Goal: Book appointment/travel/reservation

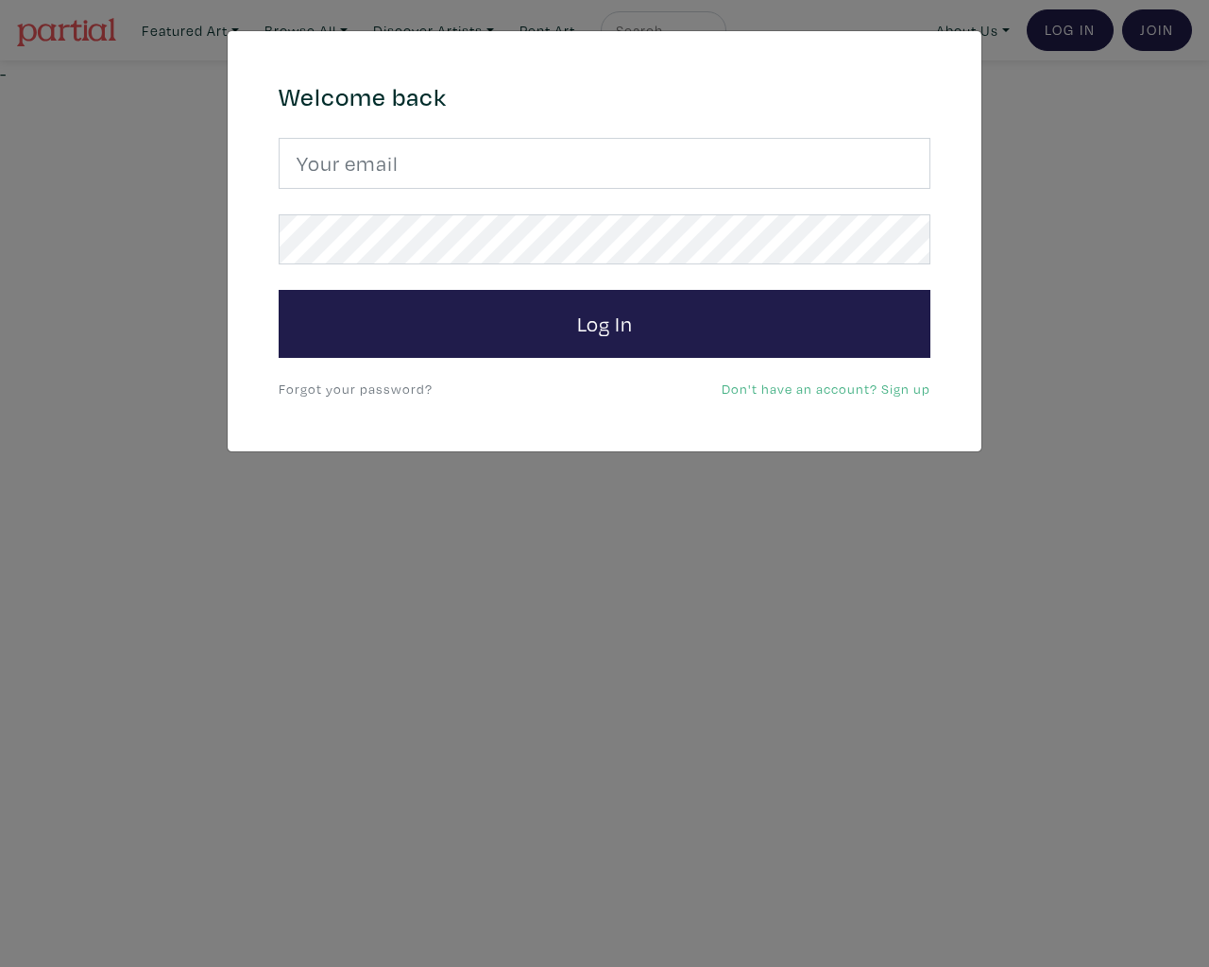
type input "[EMAIL_ADDRESS][DOMAIN_NAME]"
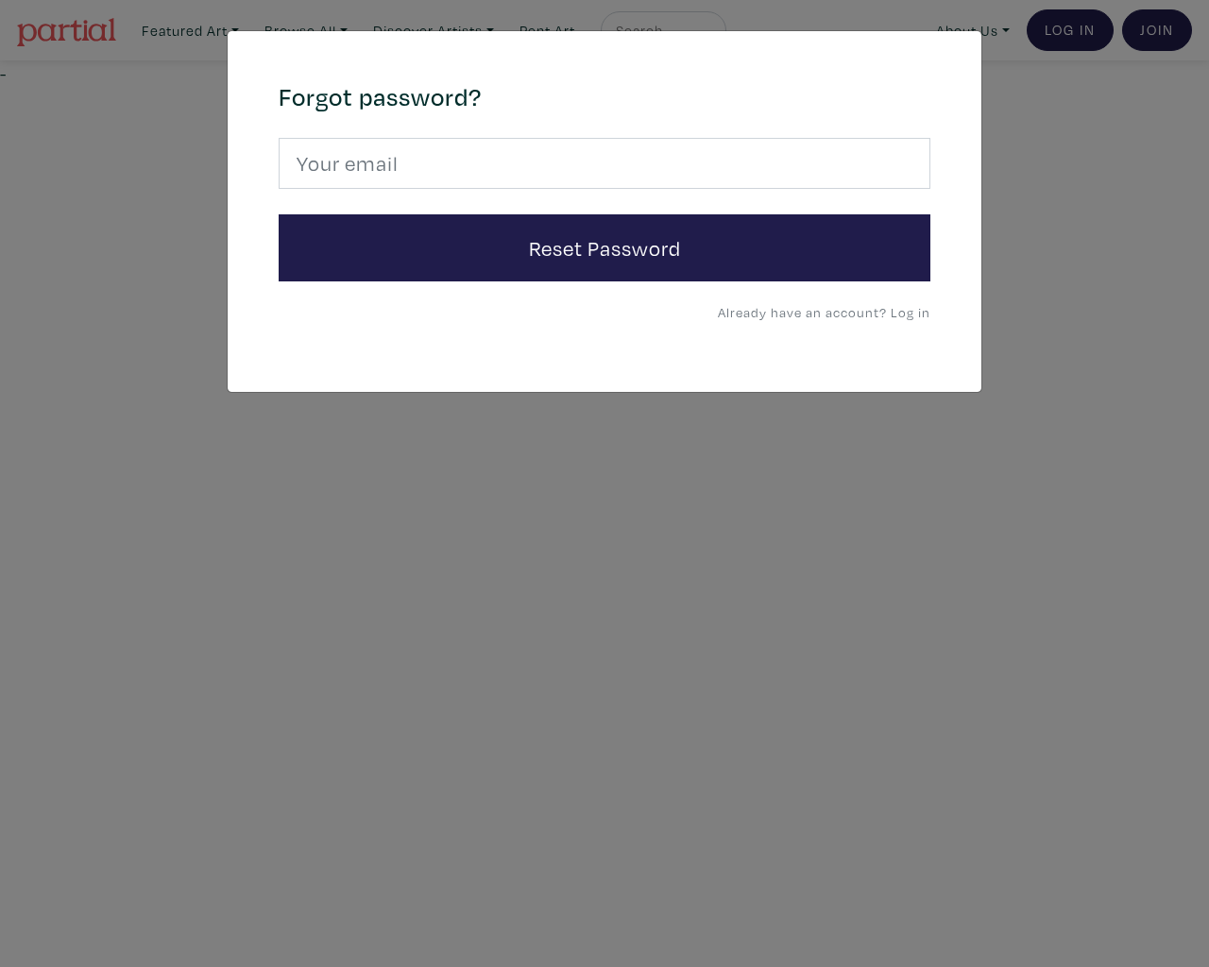
type input "[EMAIL_ADDRESS][DOMAIN_NAME]"
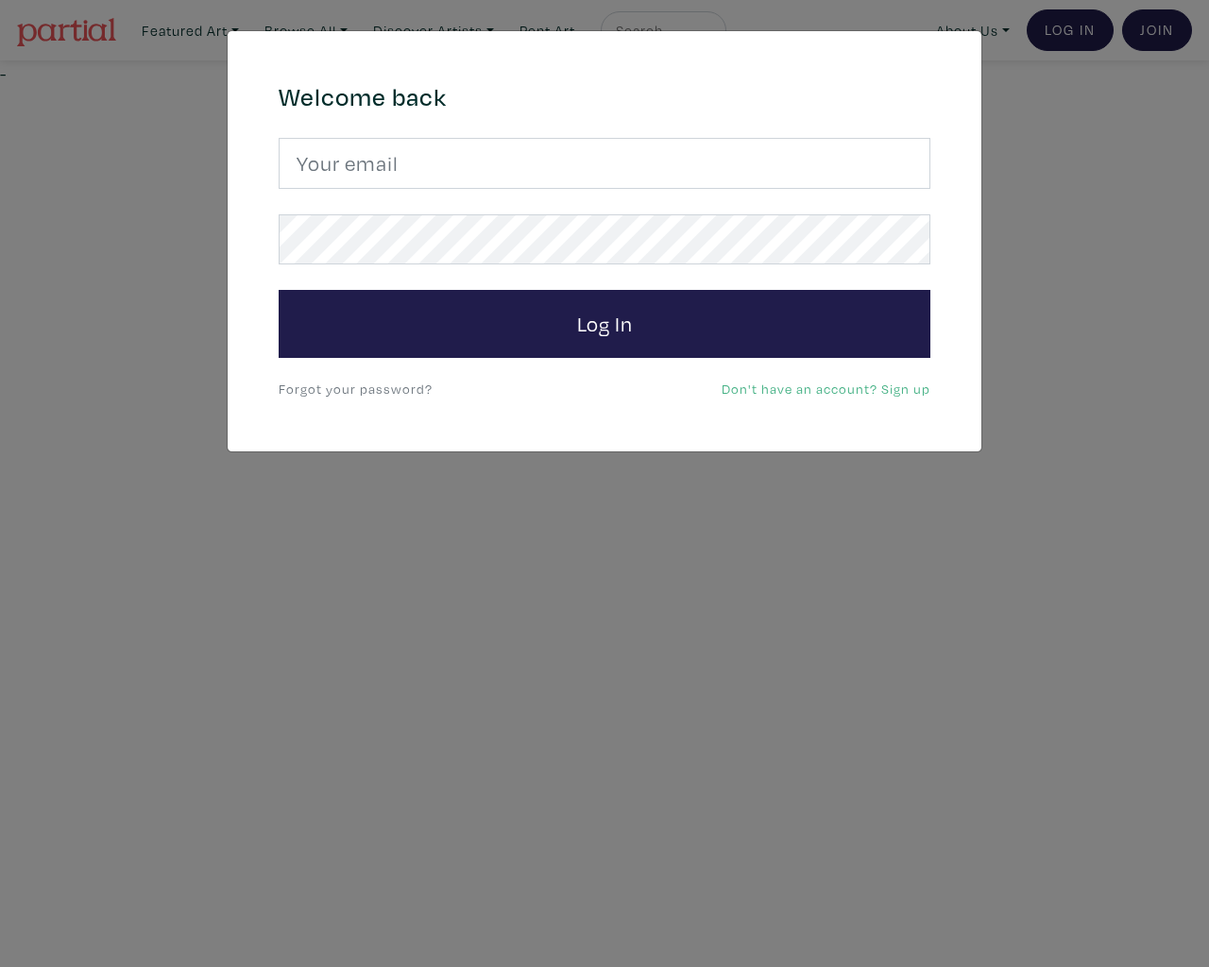
type input "[EMAIL_ADDRESS][DOMAIN_NAME]"
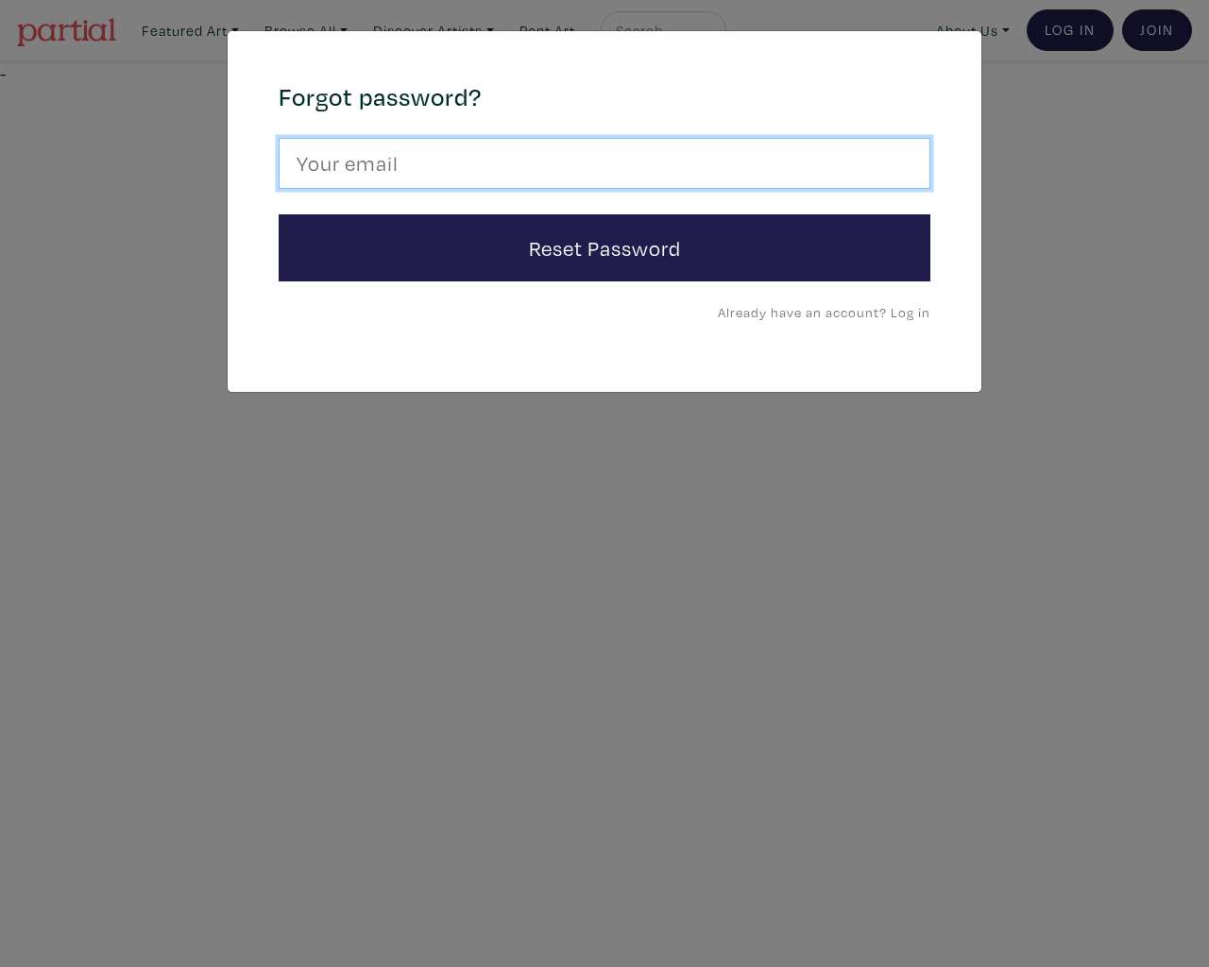
type input "[EMAIL_ADDRESS][DOMAIN_NAME]"
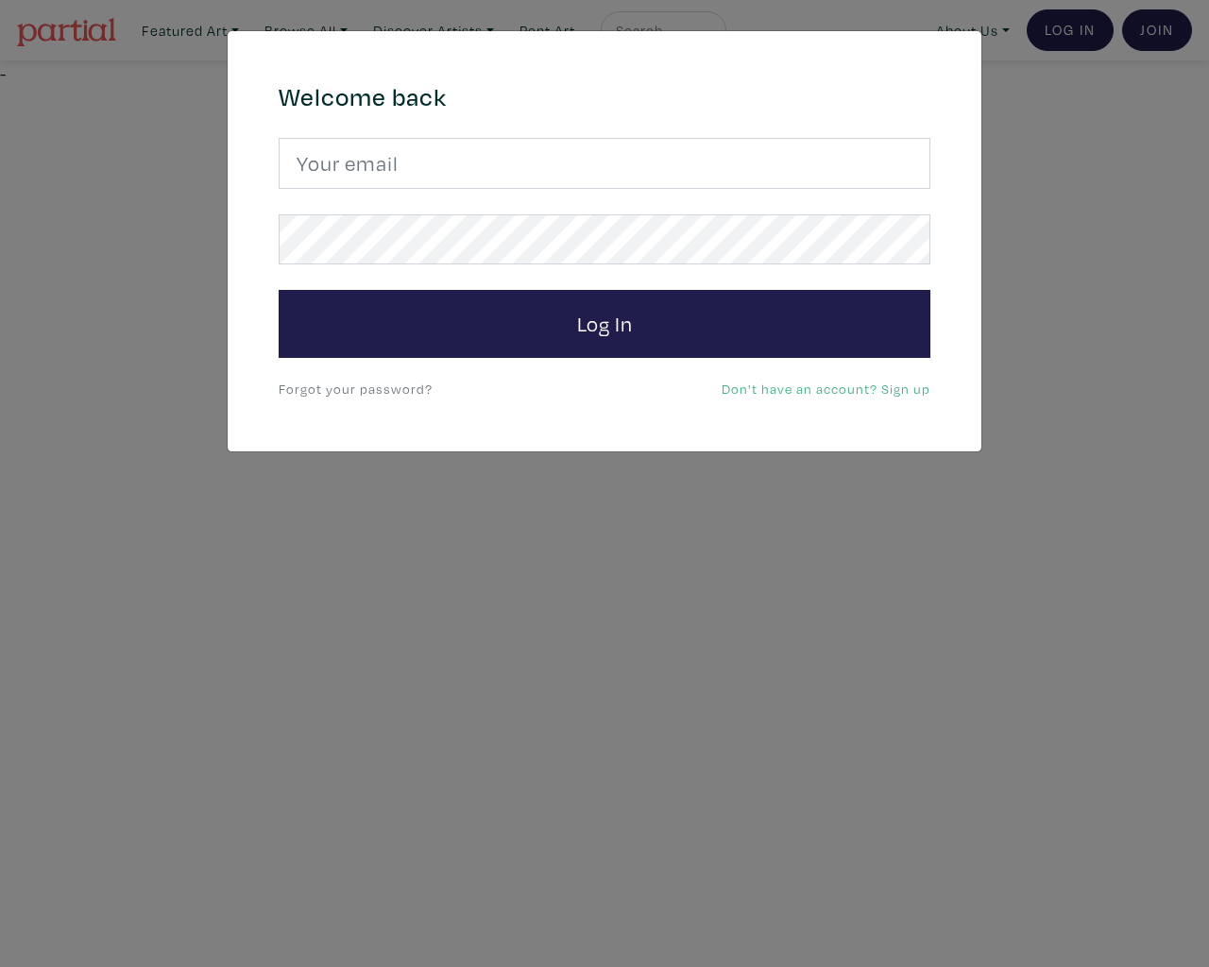
type input "[EMAIL_ADDRESS][DOMAIN_NAME]"
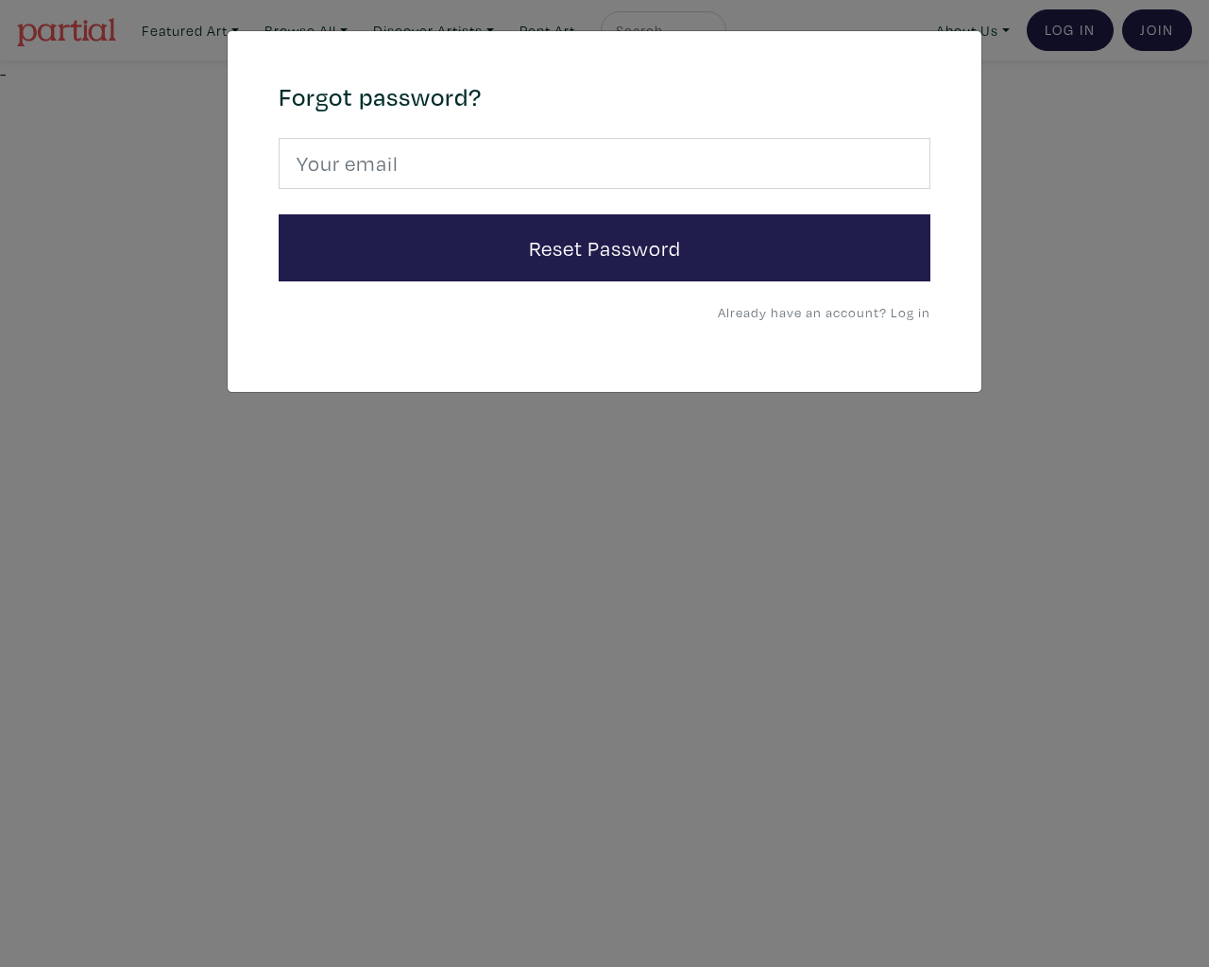
type input "e"
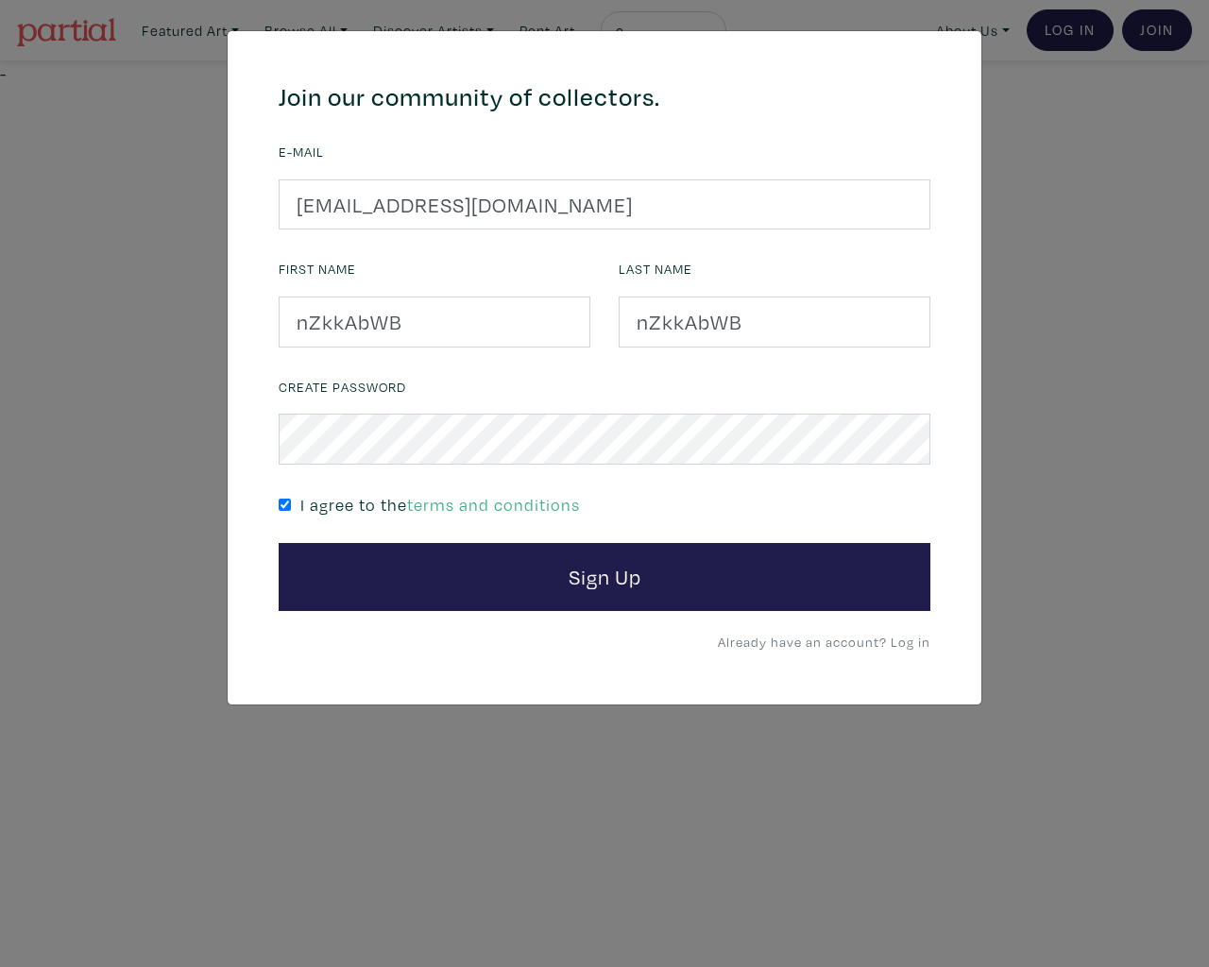
checkbox input "false"
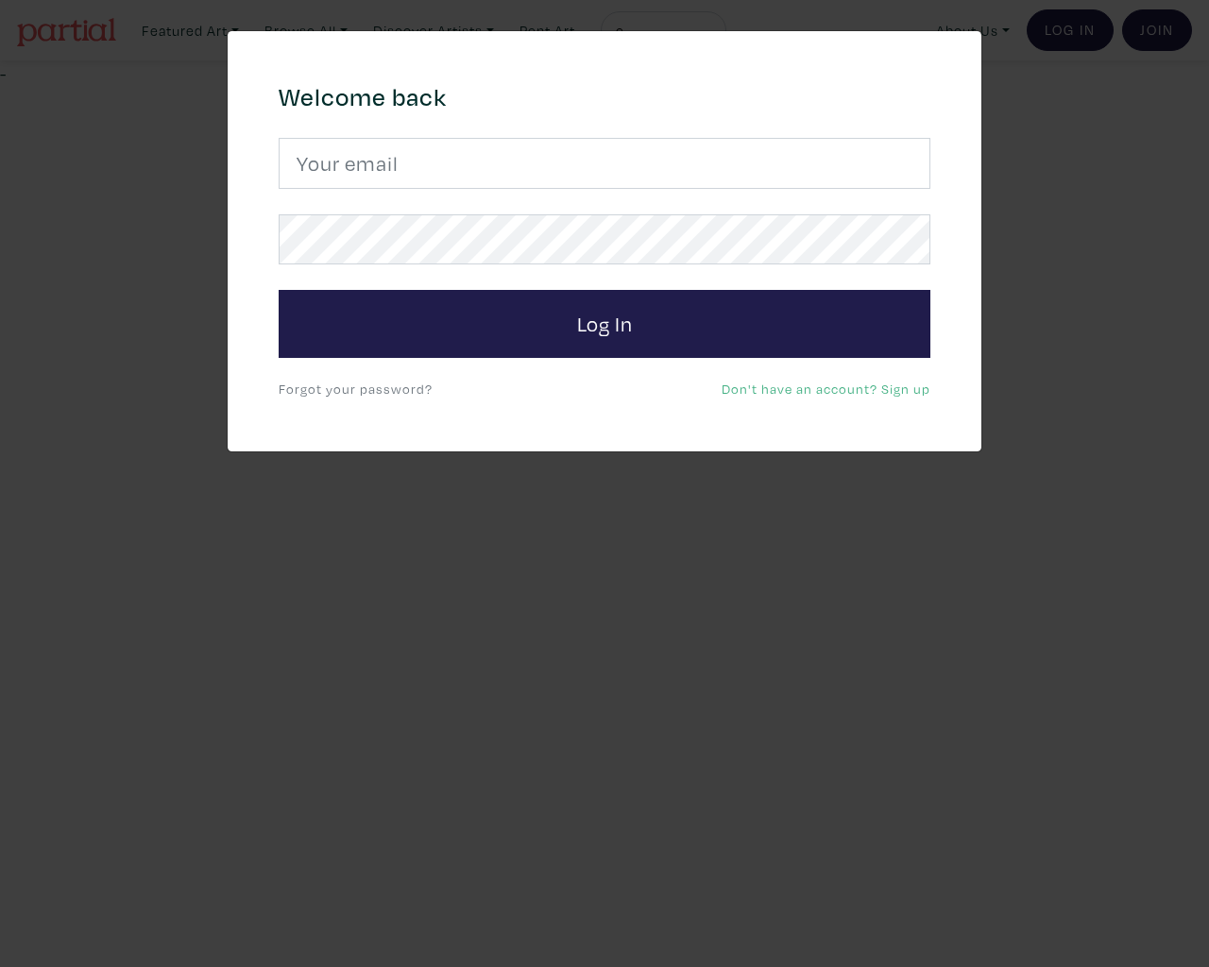
type input "[EMAIL_ADDRESS][DOMAIN_NAME]"
